Goal: Obtain resource: Download file/media

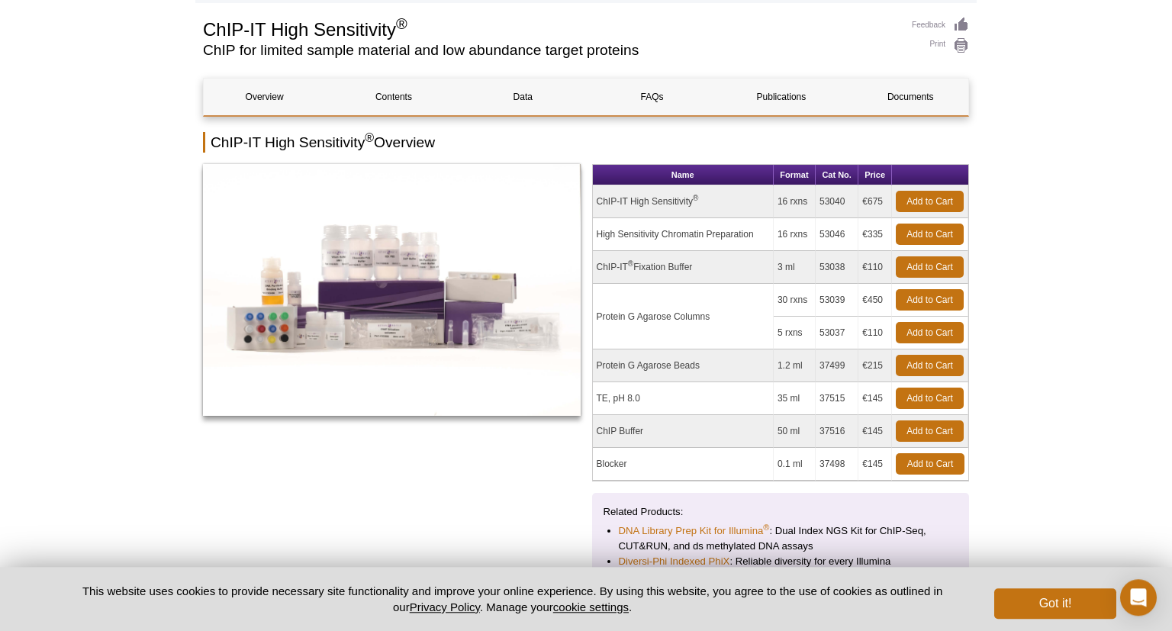
scroll to position [140, 0]
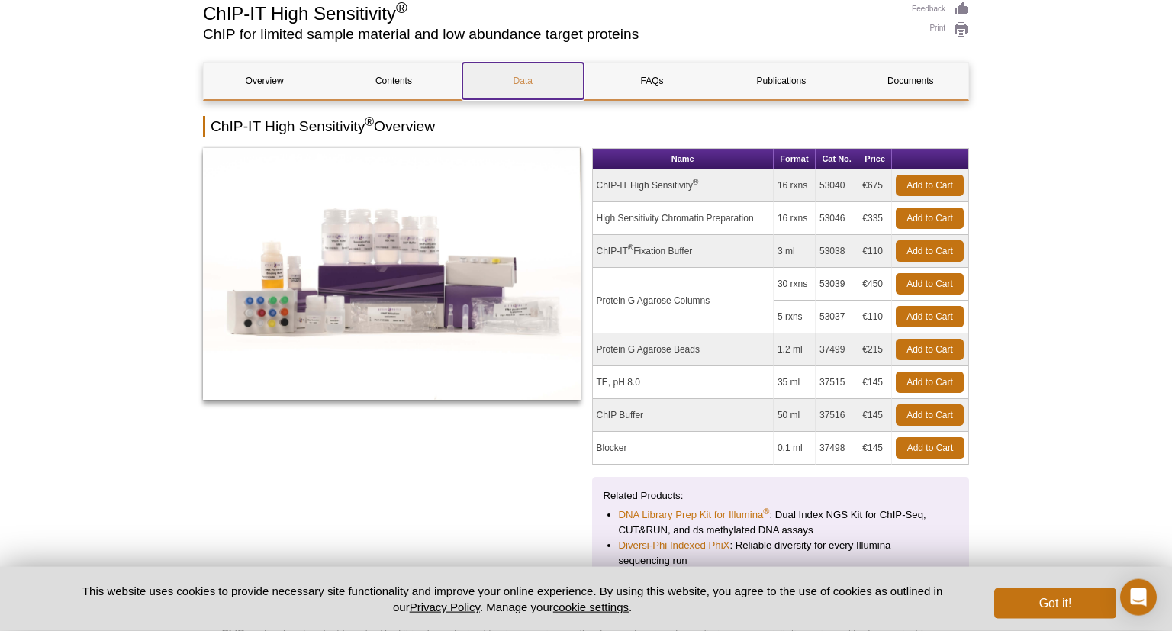
click at [515, 81] on link "Data" at bounding box center [522, 81] width 121 height 37
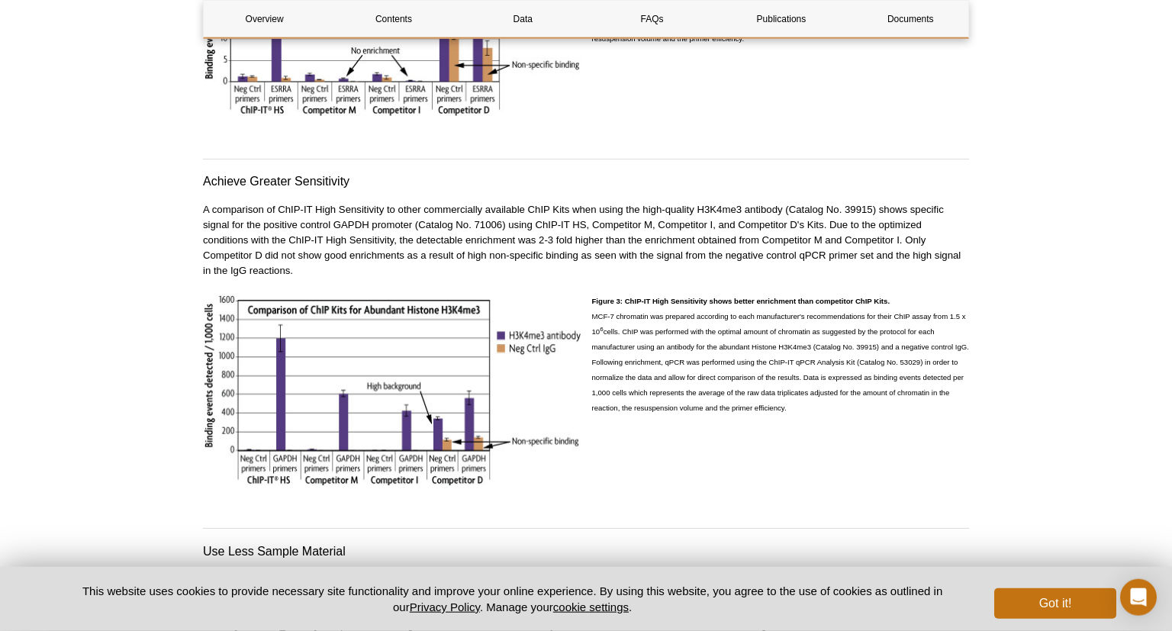
scroll to position [2466, 0]
click at [899, 23] on link "Documents" at bounding box center [910, 19] width 121 height 37
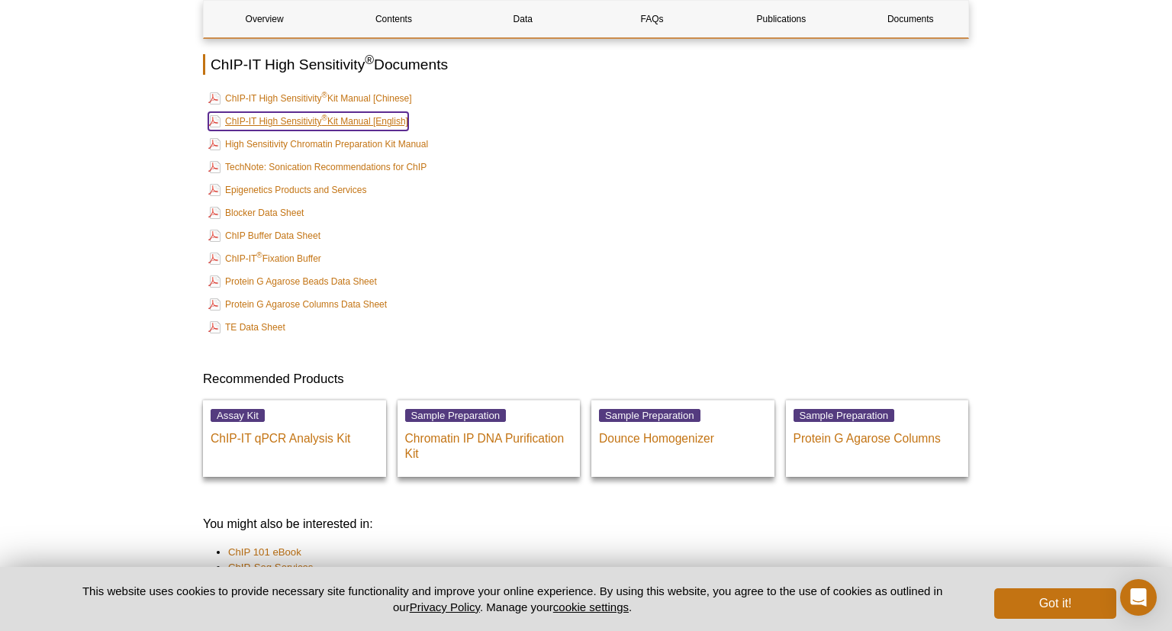
click at [322, 114] on sup "®" at bounding box center [324, 118] width 5 height 8
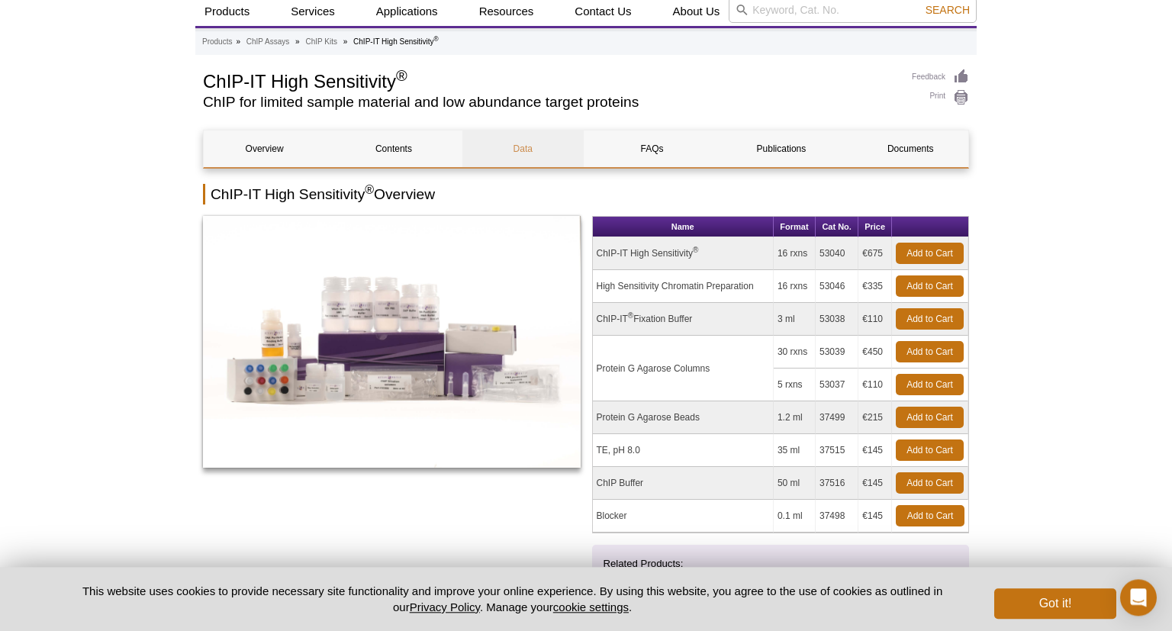
scroll to position [0, 0]
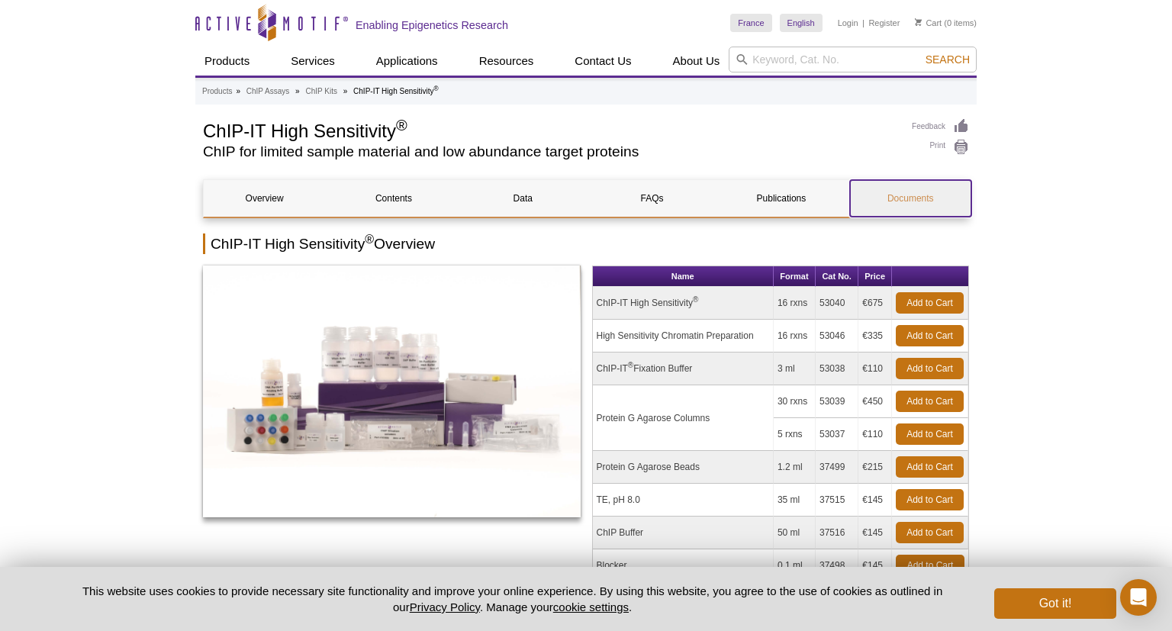
click at [882, 196] on link "Documents" at bounding box center [910, 198] width 121 height 37
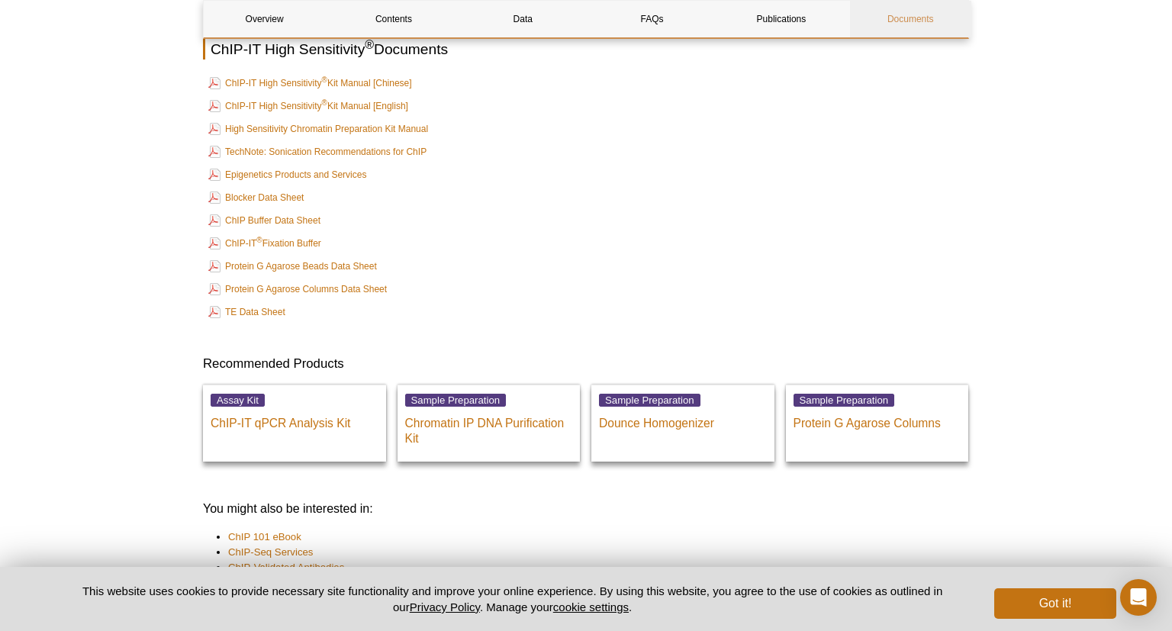
scroll to position [5652, 0]
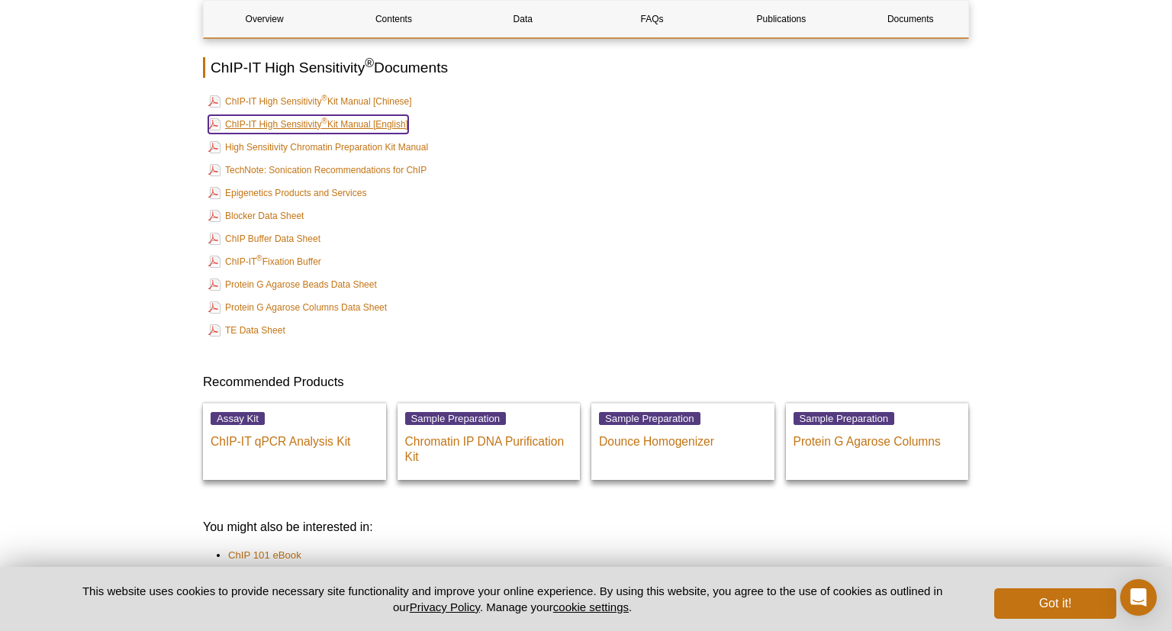
click at [374, 115] on link "ChIP-IT High Sensitivity ® Kit Manual [English]" at bounding box center [308, 124] width 200 height 18
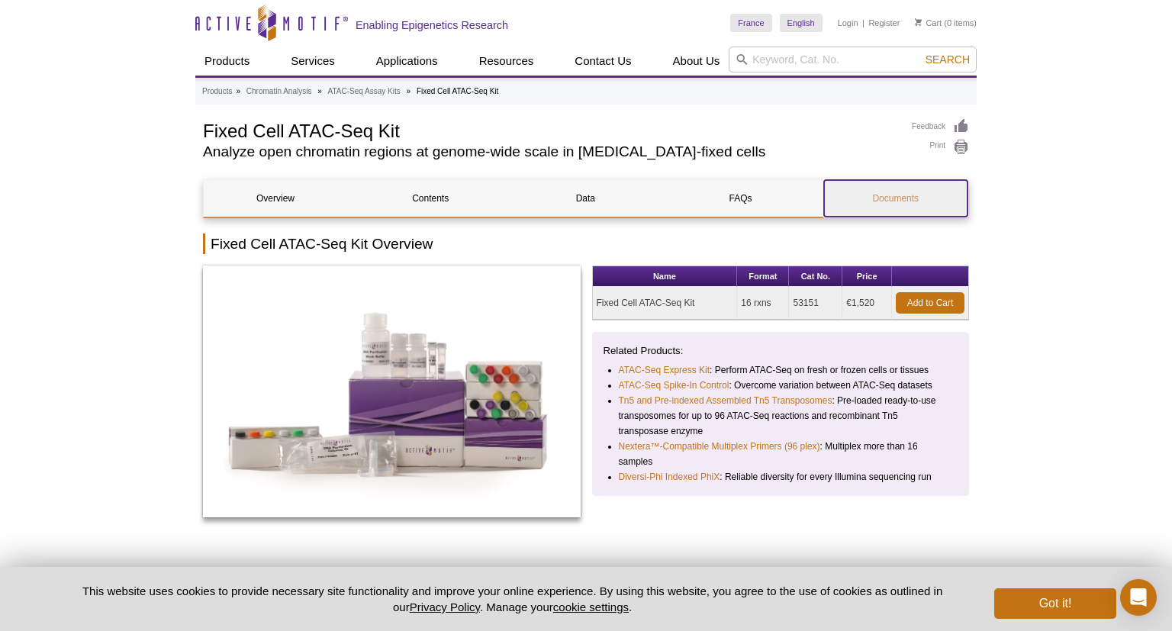
click at [902, 190] on link "Documents" at bounding box center [895, 198] width 143 height 37
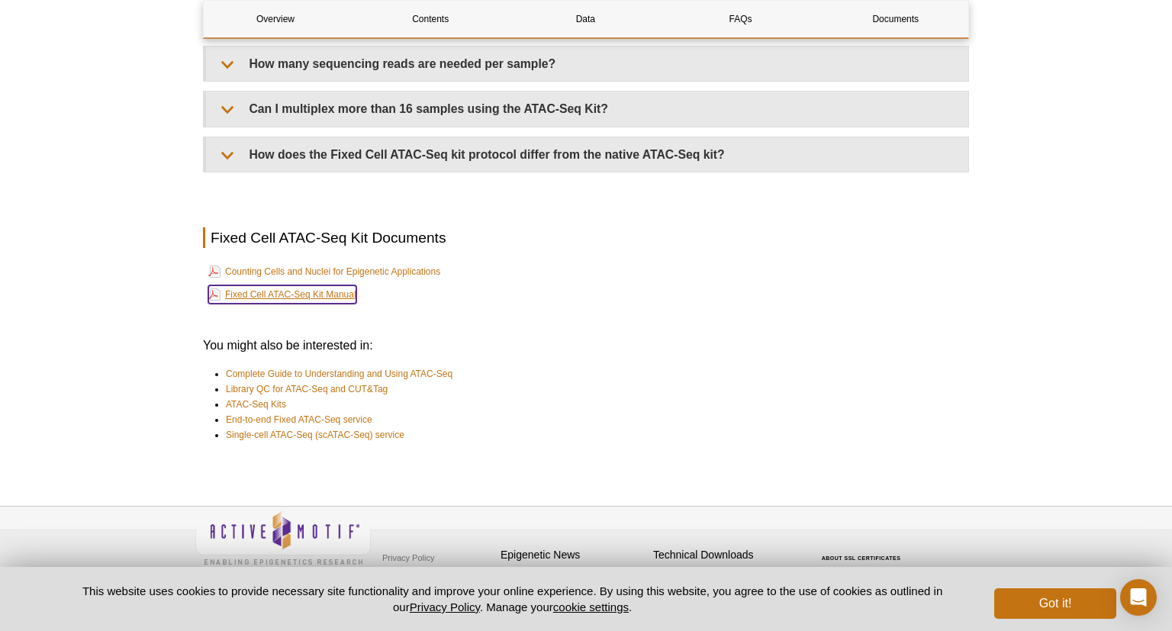
click at [304, 292] on link "Fixed Cell ATAC-Seq Kit Manual" at bounding box center [282, 294] width 148 height 18
